Goal: Browse casually

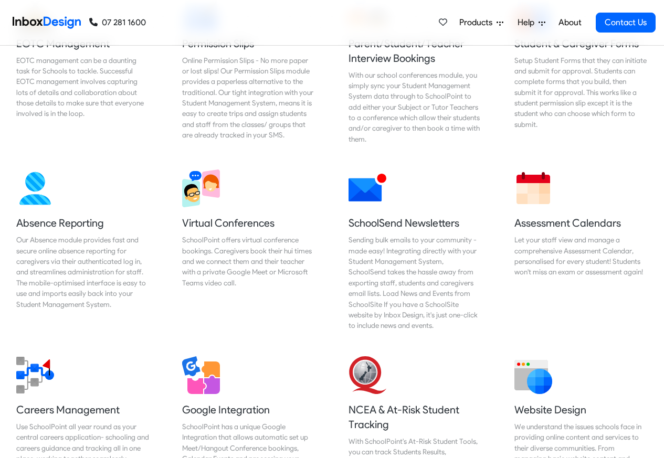
scroll to position [1143, 0]
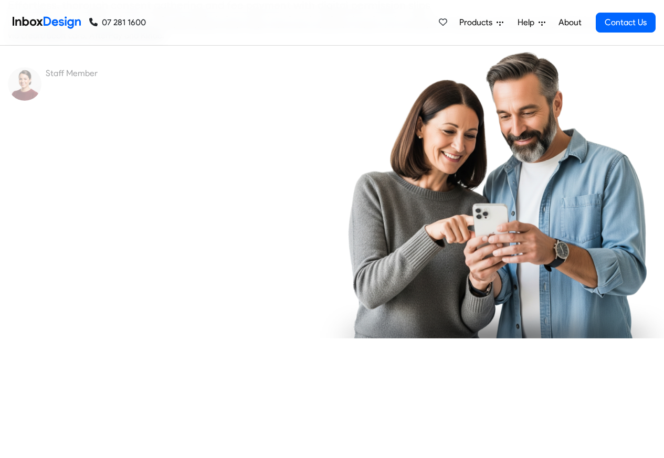
checkbox input "true"
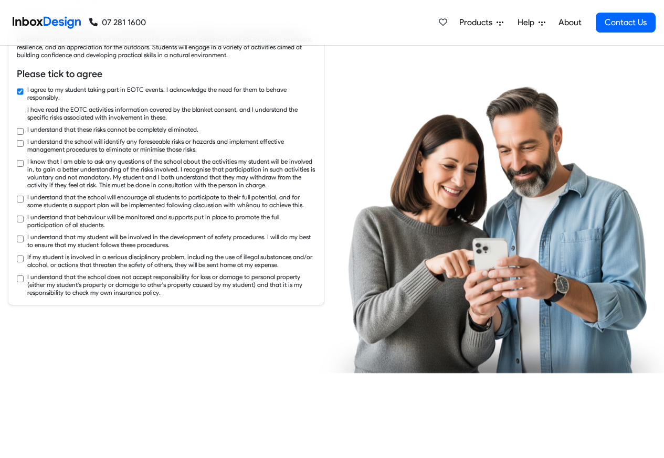
checkbox input "true"
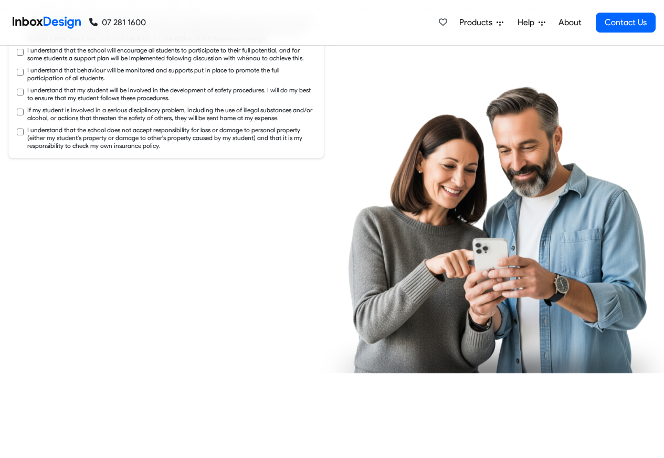
checkbox input "true"
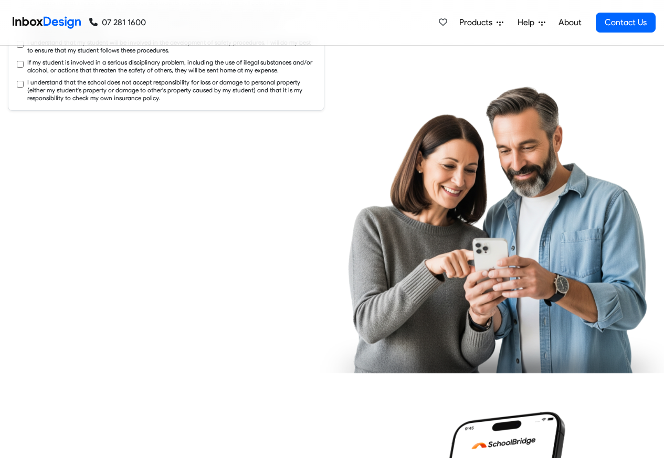
checkbox input "true"
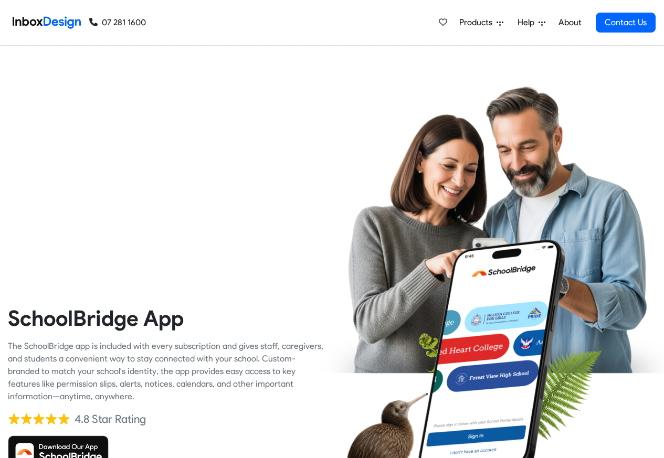
checkbox input "true"
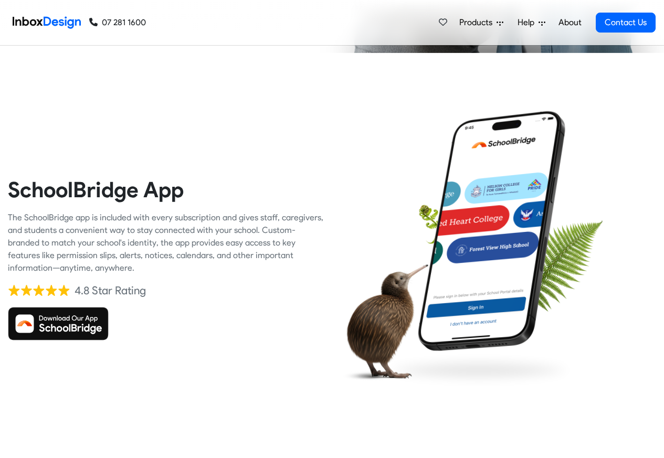
checkbox input "true"
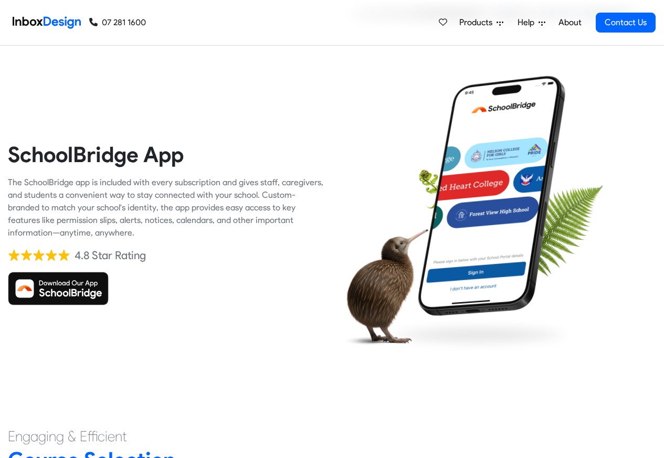
checkbox input "true"
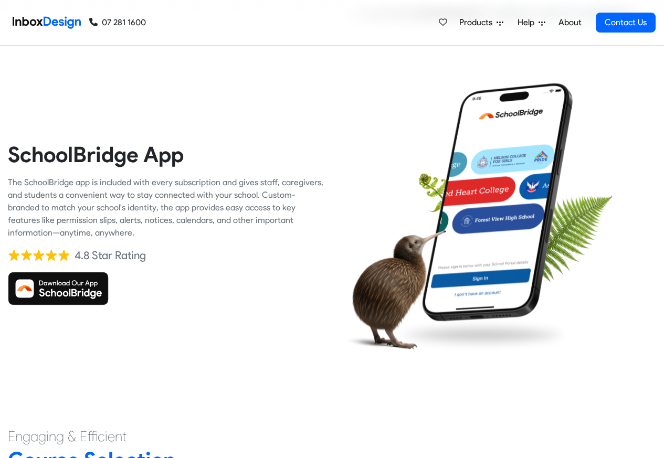
checkbox input "true"
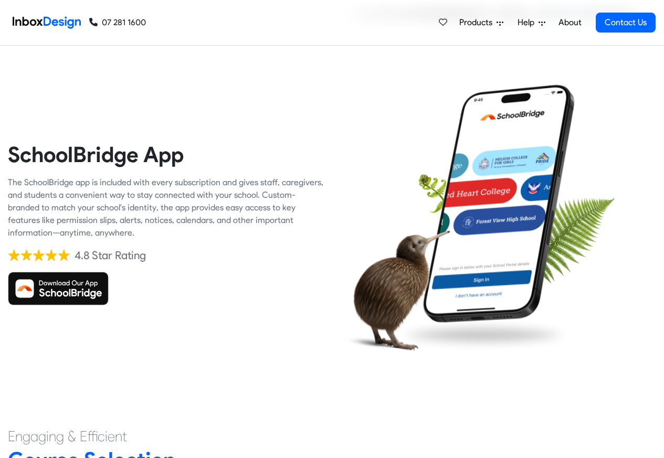
checkbox input "true"
